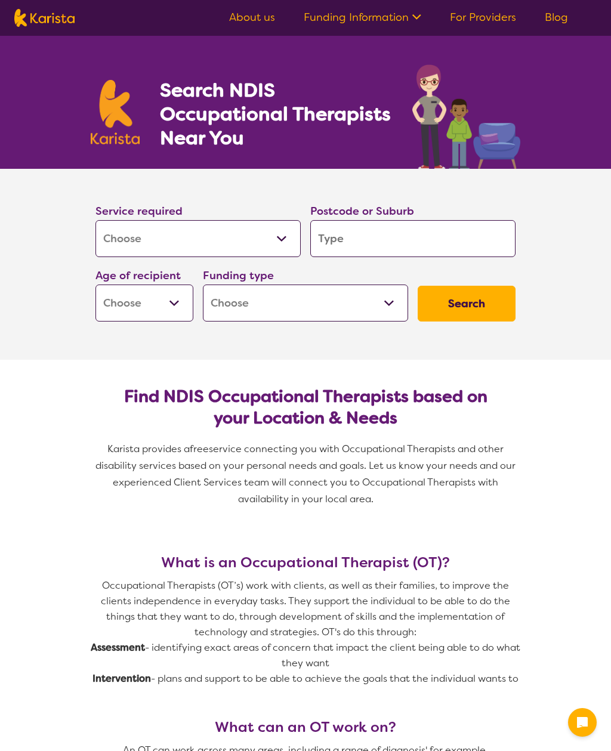
select select "[MEDICAL_DATA]"
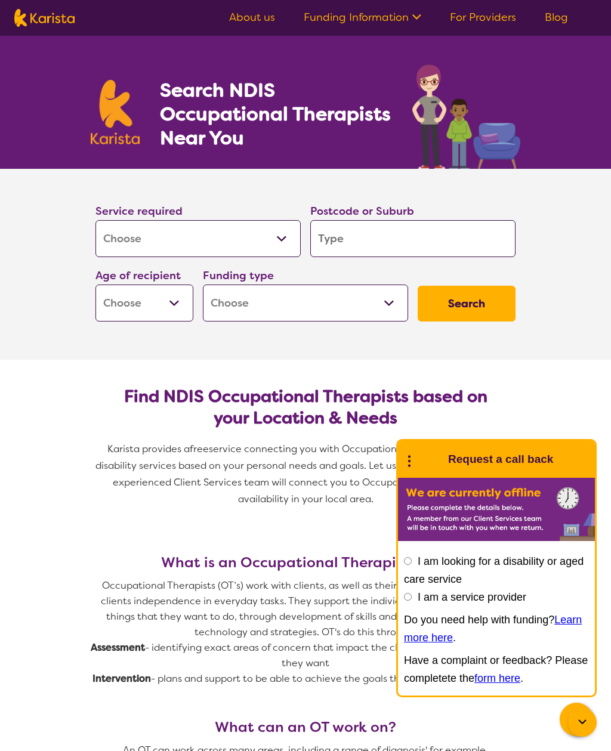
click at [275, 245] on select "Allied Health Assistant Assessment ([MEDICAL_DATA] or [MEDICAL_DATA]) Behaviour…" at bounding box center [197, 238] width 205 height 37
select select "Support worker"
click at [240, 244] on select "Allied Health Assistant Assessment ([MEDICAL_DATA] or [MEDICAL_DATA]) Behaviour…" at bounding box center [197, 238] width 205 height 37
click at [177, 311] on select "Early Childhood - 0 to 9 Child - 10 to 11 Adolescent - 12 to 17 Adult - 18 to 6…" at bounding box center [144, 303] width 98 height 37
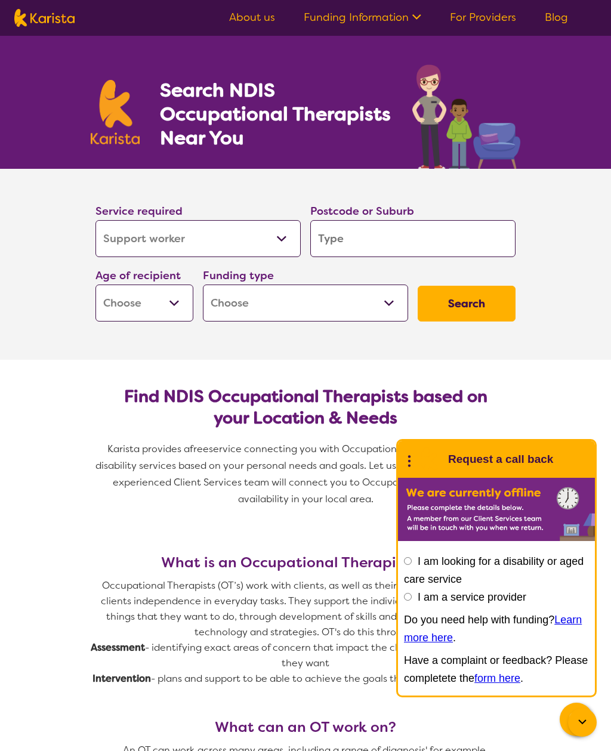
select select "AD"
click at [319, 318] on select "Home Care Package (HCP) National Disability Insurance Scheme (NDIS) I don't know" at bounding box center [305, 303] width 205 height 37
select select "NDIS"
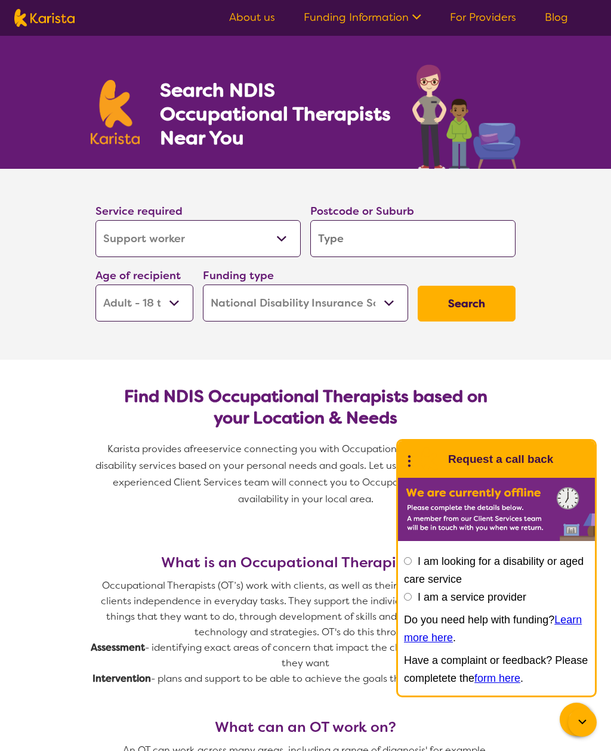
click at [353, 235] on input "search" at bounding box center [412, 238] width 205 height 37
type input "4"
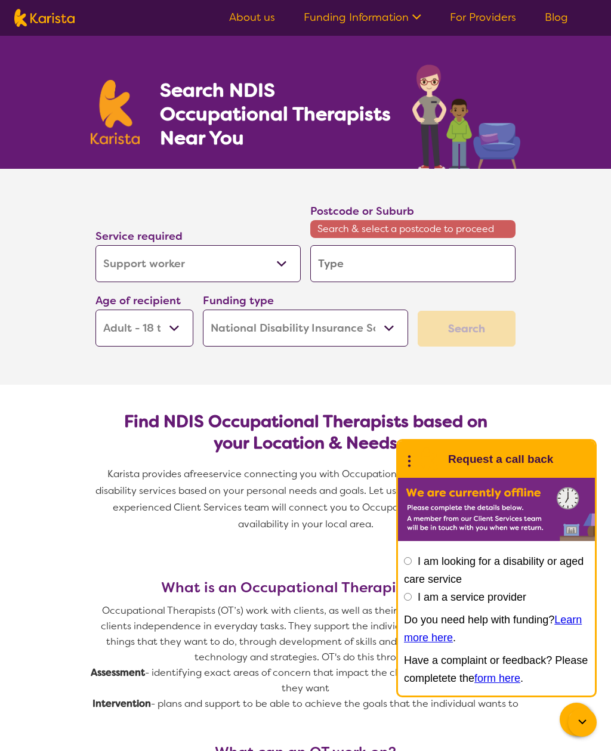
type input "4103"
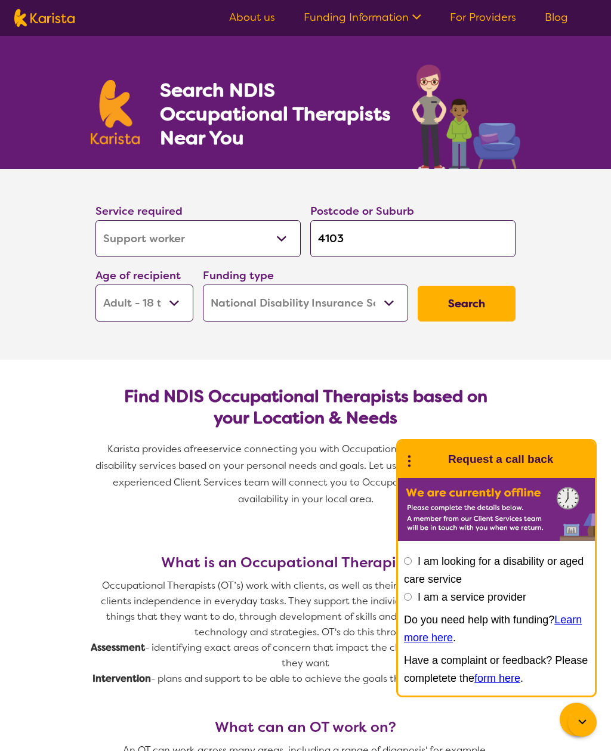
click at [447, 308] on button "Search" at bounding box center [467, 304] width 98 height 36
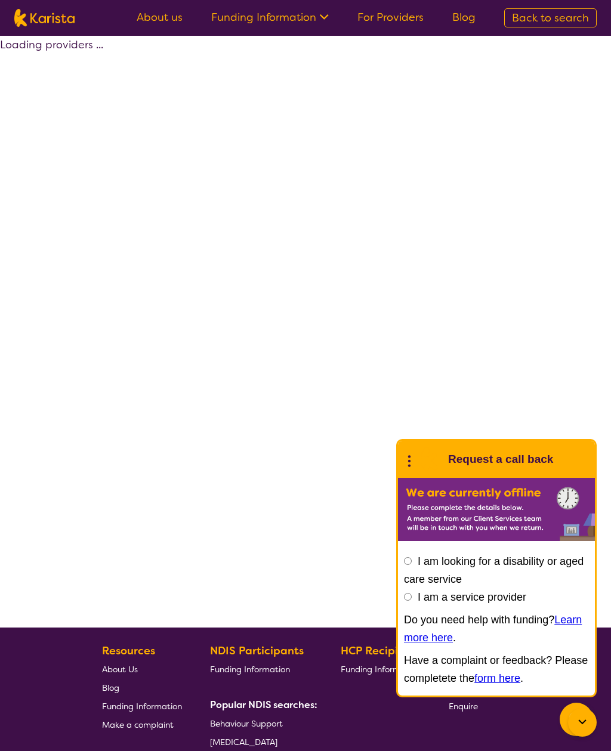
select select "by_score"
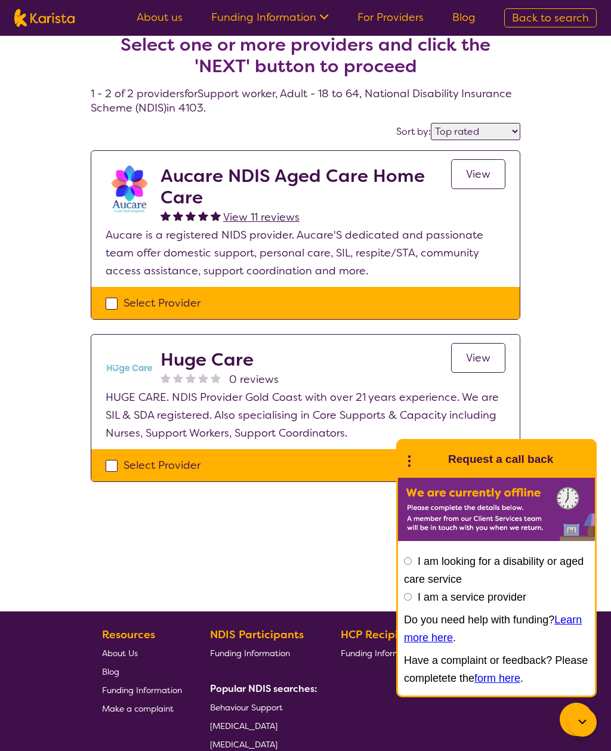
scroll to position [16, 0]
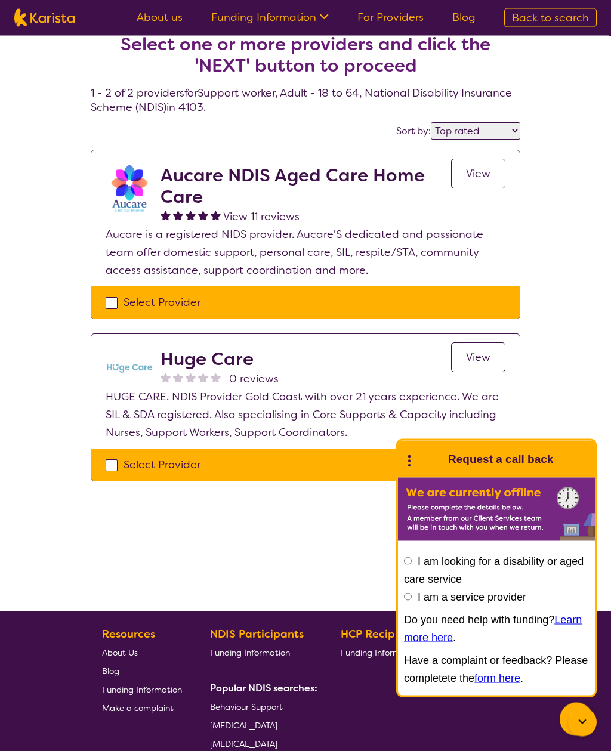
click at [468, 358] on span "View" at bounding box center [478, 358] width 24 height 14
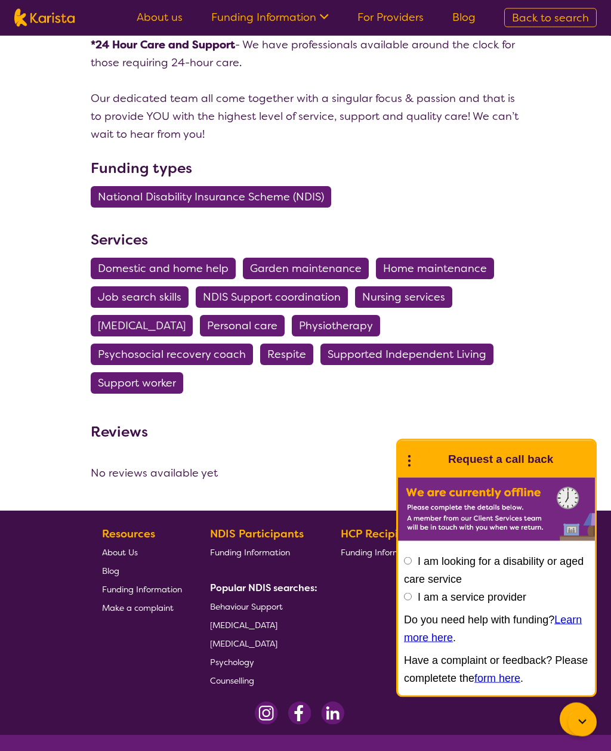
scroll to position [1314, 0]
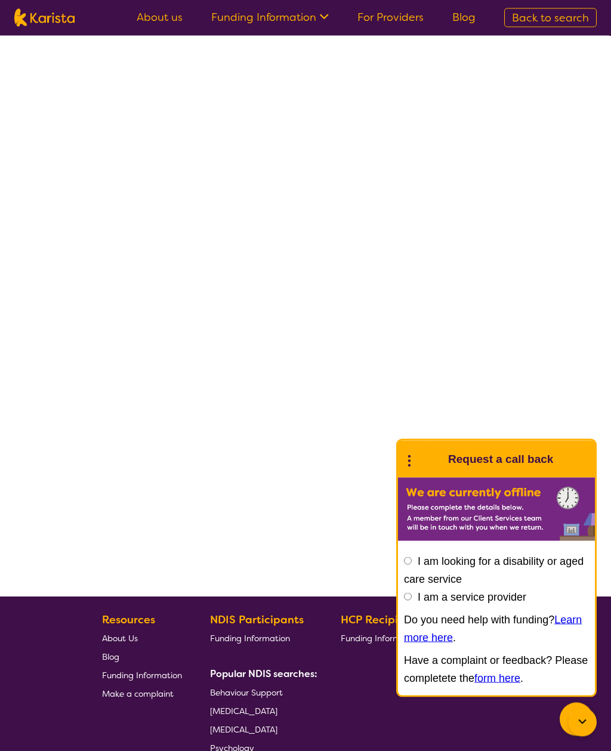
select select "by_score"
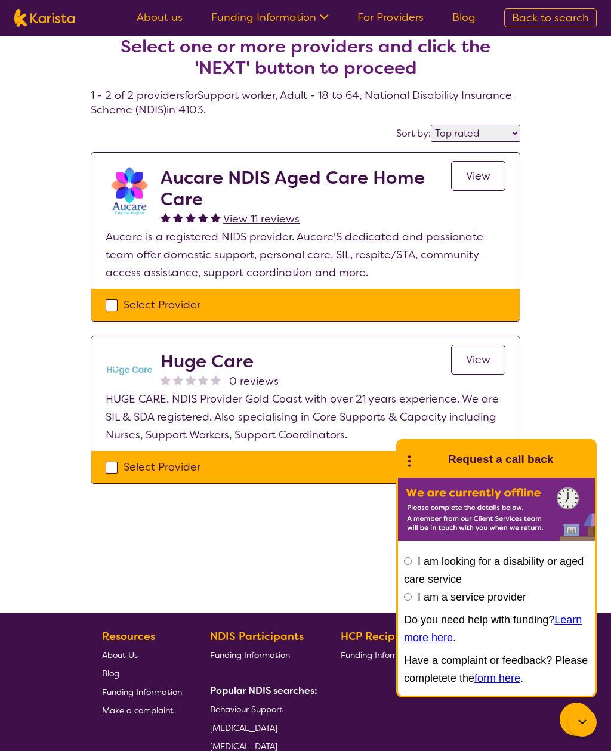
scroll to position [14, 0]
